Goal: Information Seeking & Learning: Learn about a topic

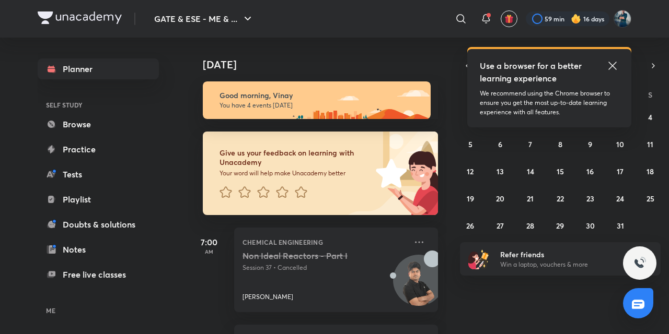
click at [614, 65] on icon at bounding box center [612, 66] width 13 height 13
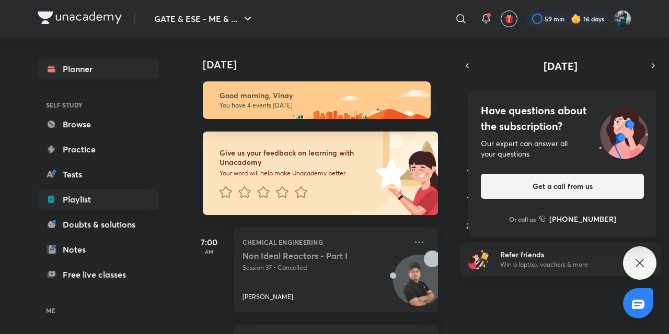
click at [65, 191] on link "Playlist" at bounding box center [98, 199] width 121 height 21
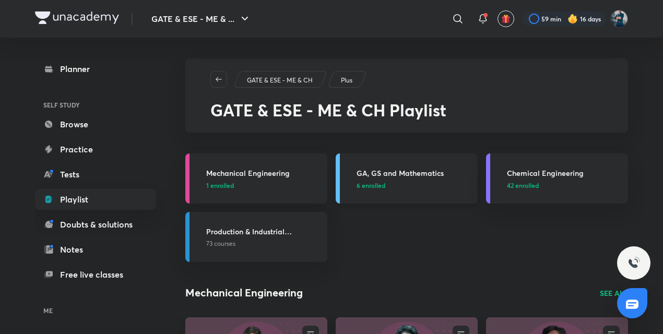
click at [395, 177] on h3 "GA, GS and Mathematics" at bounding box center [414, 173] width 115 height 11
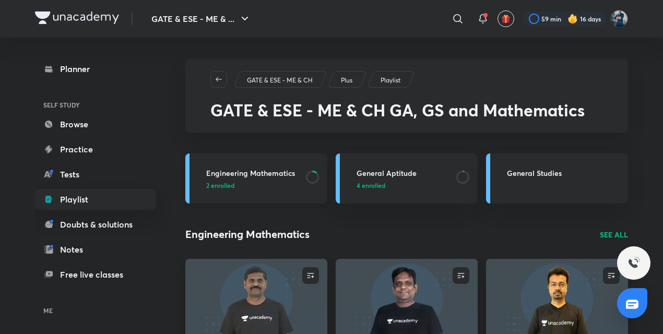
click at [254, 172] on h3 "Engineering Mathematics" at bounding box center [253, 173] width 94 height 11
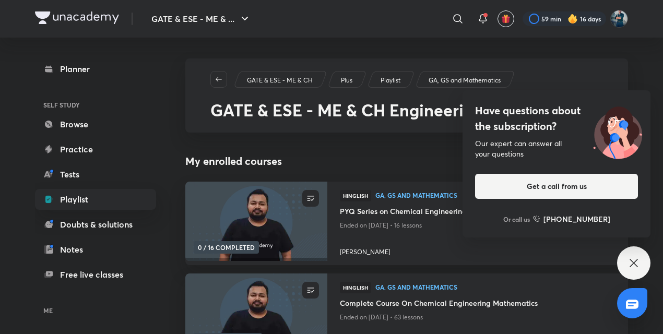
click at [642, 264] on div "Have questions about the subscription? Our expert can answer all your questions…" at bounding box center [633, 263] width 33 height 33
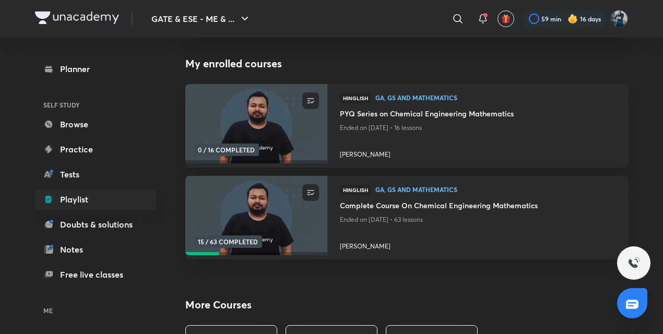
scroll to position [98, 0]
click at [438, 206] on h4 "Complete Course On Chemical Engineering Mathematics" at bounding box center [478, 206] width 276 height 13
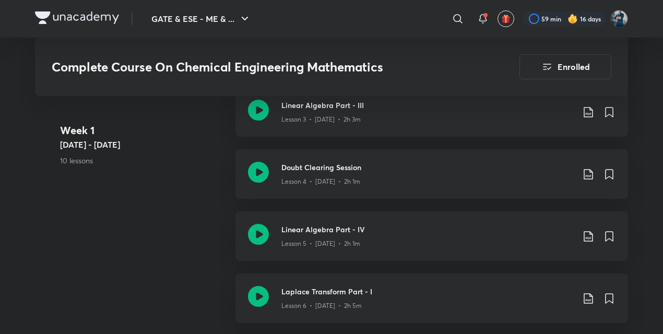
scroll to position [791, 0]
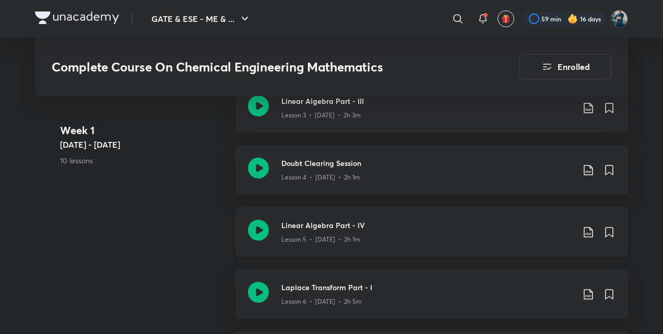
click at [261, 227] on icon at bounding box center [258, 230] width 21 height 21
